Goal: Transaction & Acquisition: Subscribe to service/newsletter

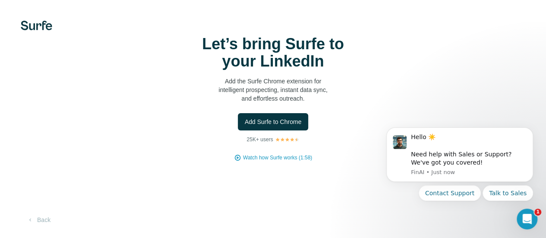
scroll to position [55, 0]
click at [238, 113] on button "Add Surfe to Chrome" at bounding box center [273, 121] width 71 height 17
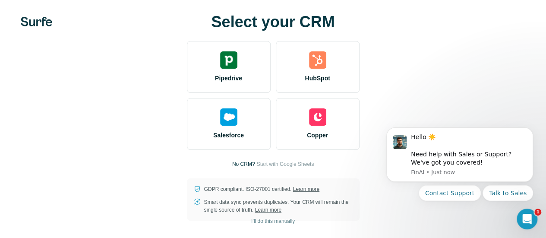
scroll to position [55, 0]
click at [257, 160] on span "Start with Google Sheets" at bounding box center [285, 164] width 57 height 8
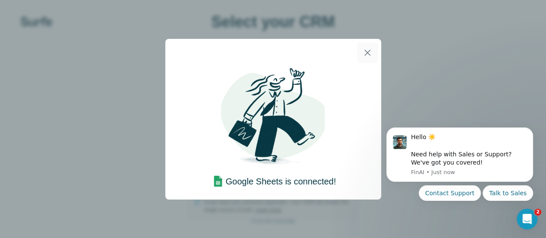
click at [369, 46] on button "button" at bounding box center [367, 52] width 21 height 21
click at [369, 53] on icon "button" at bounding box center [367, 53] width 10 height 10
